Goal: Transaction & Acquisition: Purchase product/service

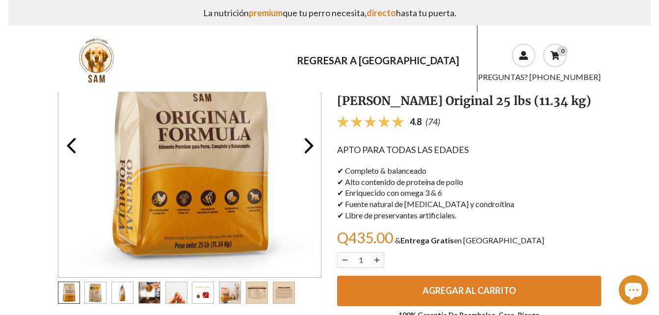
scroll to position [78, 0]
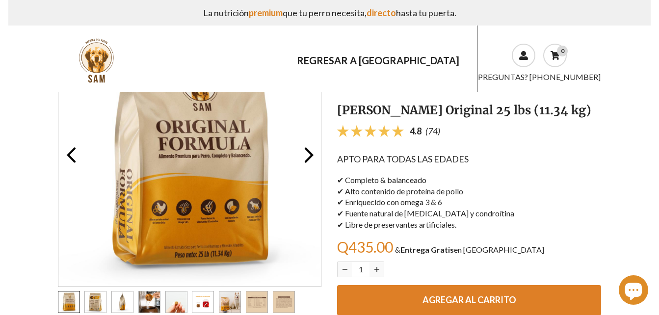
click at [658, 9] on section "La nutrición premium que tu perro necesita, directo hasta tu puerta. REGRESAR A…" at bounding box center [329, 46] width 659 height 92
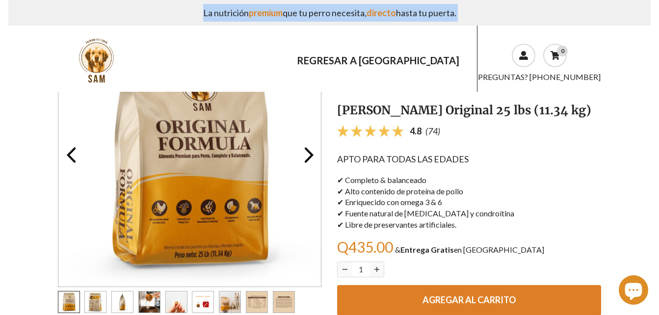
click at [658, 9] on section "La nutrición premium que tu perro necesita, directo hasta tu puerta. REGRESAR A…" at bounding box center [329, 46] width 659 height 92
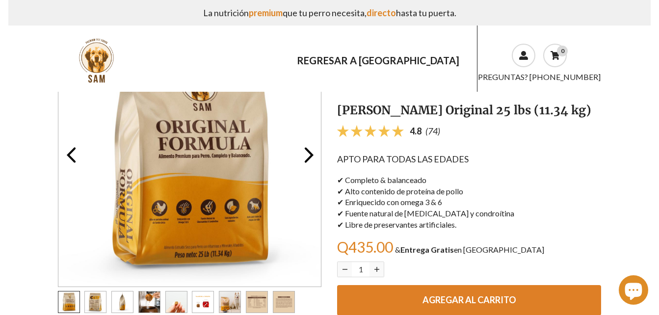
drag, startPoint x: 658, startPoint y: 9, endPoint x: 651, endPoint y: 134, distance: 125.3
click at [651, 134] on section "Go to the previous slide Preview Go to the next slide Next slide 2 of 9 Go to t…" at bounding box center [329, 199] width 659 height 372
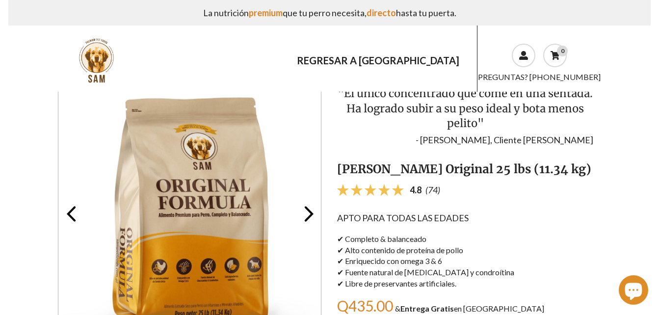
scroll to position [0, 0]
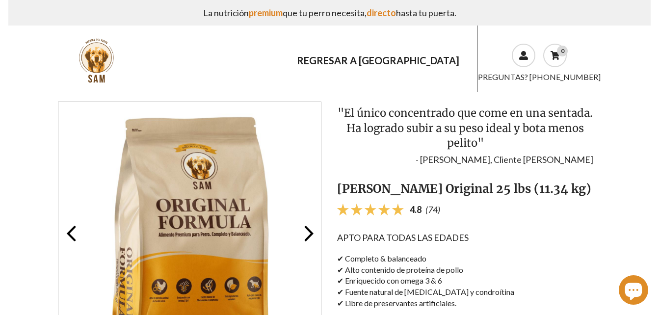
click at [97, 70] on img at bounding box center [96, 60] width 47 height 47
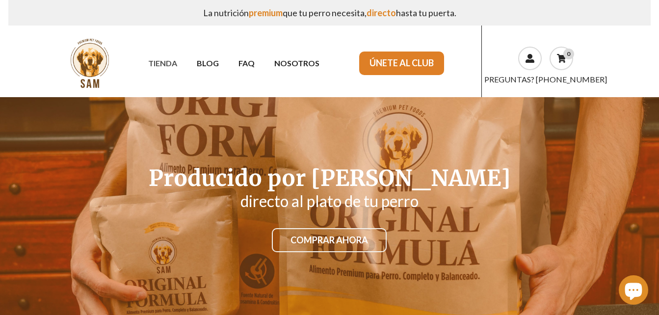
click at [165, 58] on link "TIENDA" at bounding box center [162, 62] width 49 height 17
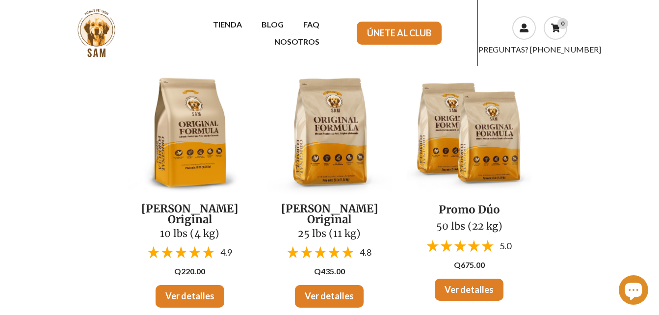
scroll to position [78, 0]
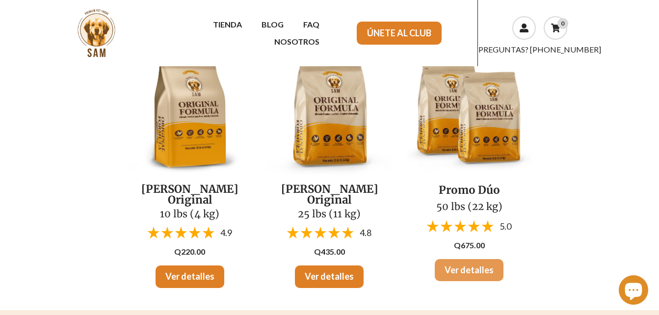
click at [481, 273] on link "Ver detalles" at bounding box center [468, 270] width 69 height 23
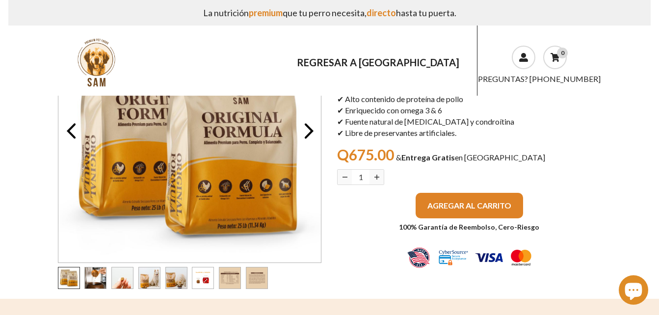
scroll to position [118, 0]
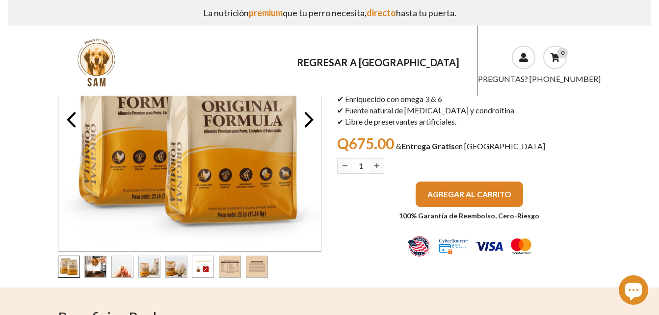
click at [487, 204] on button "AGREGAR AL CARRITO" at bounding box center [468, 193] width 107 height 25
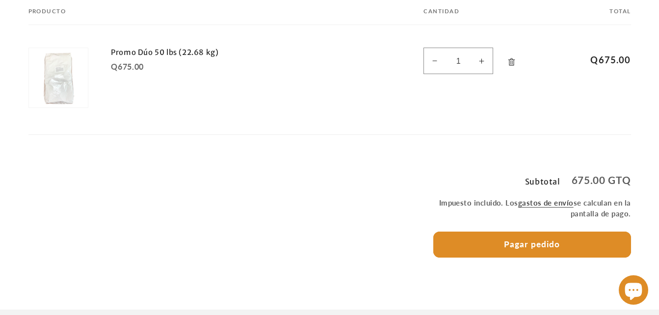
scroll to position [157, 0]
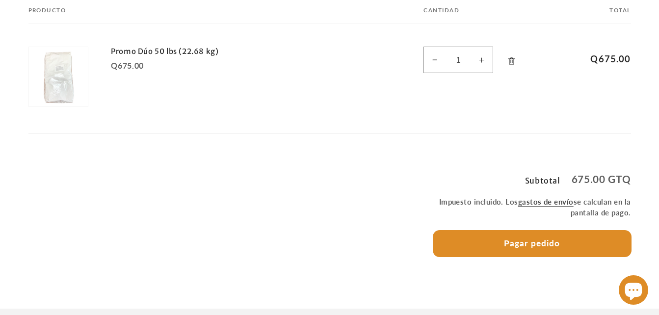
click at [559, 238] on button "Pagar pedido" at bounding box center [532, 243] width 198 height 26
